Goal: Communication & Community: Answer question/provide support

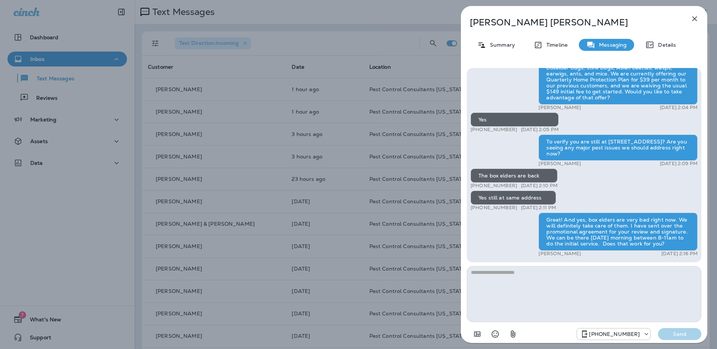
click at [259, 228] on div "[PERSON_NAME] Summary Timeline Messaging Details Hi [PERSON_NAME], Pest Control…" at bounding box center [358, 174] width 717 height 349
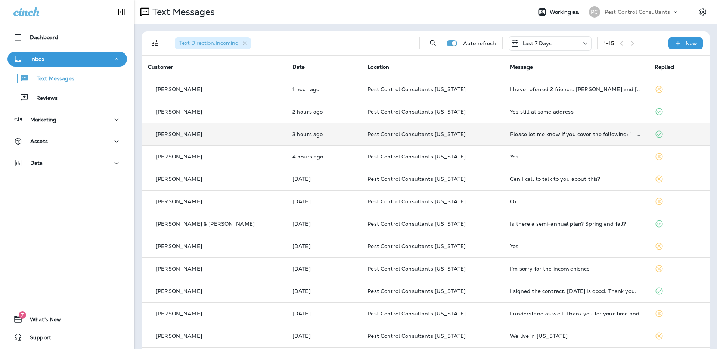
click at [227, 136] on div "[PERSON_NAME]" at bounding box center [214, 134] width 133 height 8
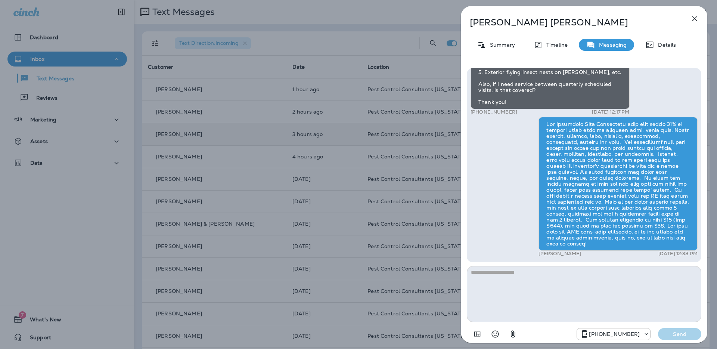
click at [532, 290] on textarea at bounding box center [584, 294] width 234 height 56
type textarea "**********"
click at [666, 334] on p "Send" at bounding box center [679, 333] width 31 height 7
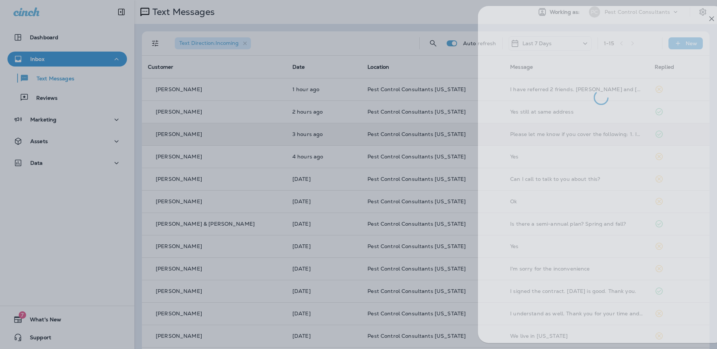
click at [319, 38] on div at bounding box center [375, 174] width 717 height 349
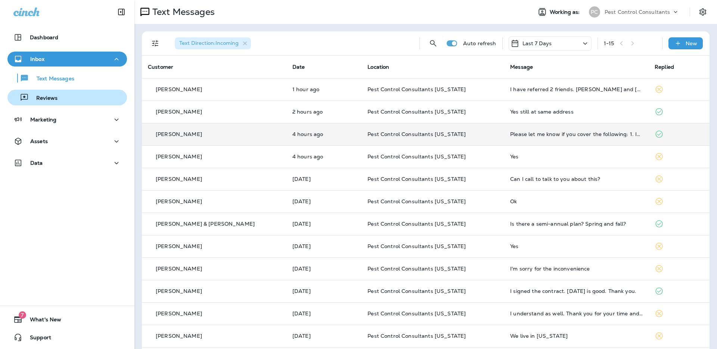
click at [86, 105] on button "Reviews" at bounding box center [66, 98] width 119 height 16
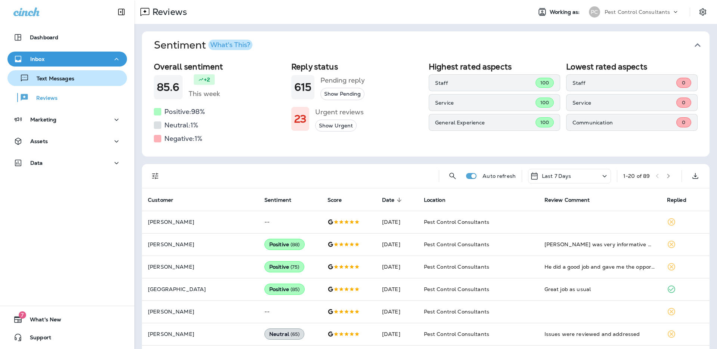
click at [90, 82] on div "Text Messages" at bounding box center [66, 77] width 113 height 11
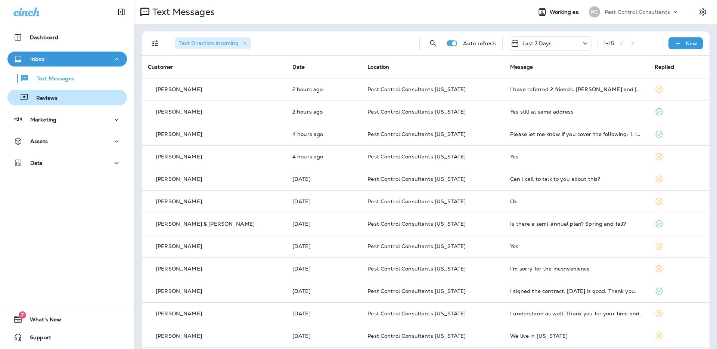
click at [67, 101] on div "Reviews" at bounding box center [66, 97] width 113 height 11
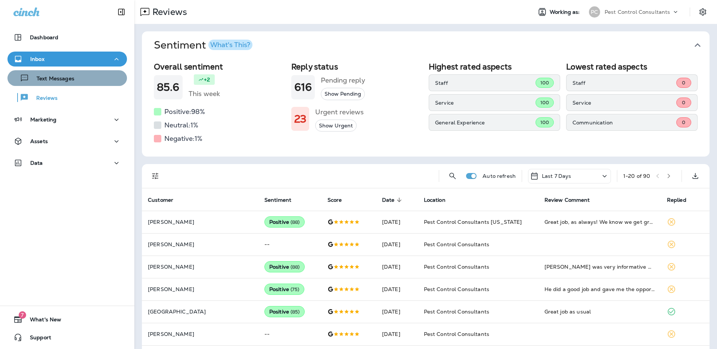
click at [76, 81] on div "Text Messages" at bounding box center [66, 77] width 113 height 11
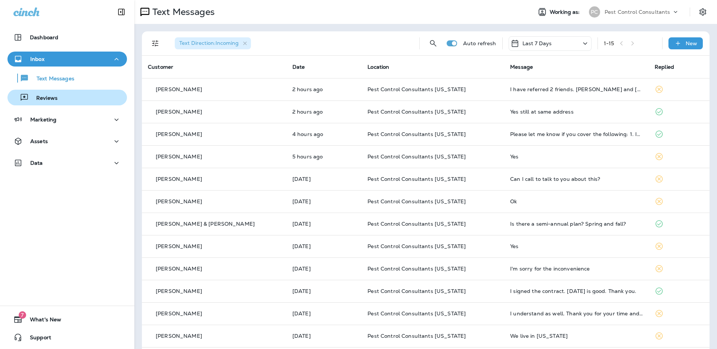
click at [80, 99] on div "Reviews" at bounding box center [66, 97] width 113 height 11
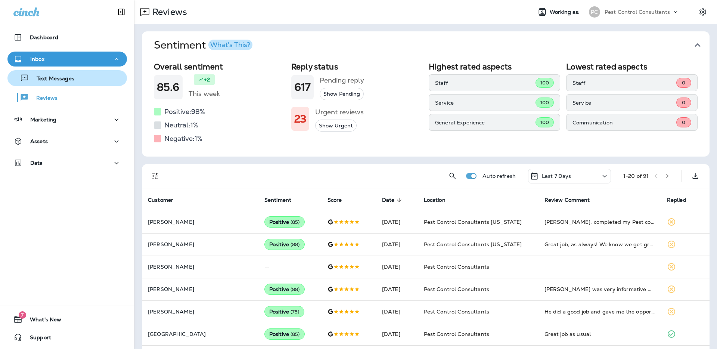
click at [87, 82] on div "Text Messages" at bounding box center [66, 77] width 113 height 11
